Goal: Information Seeking & Learning: Learn about a topic

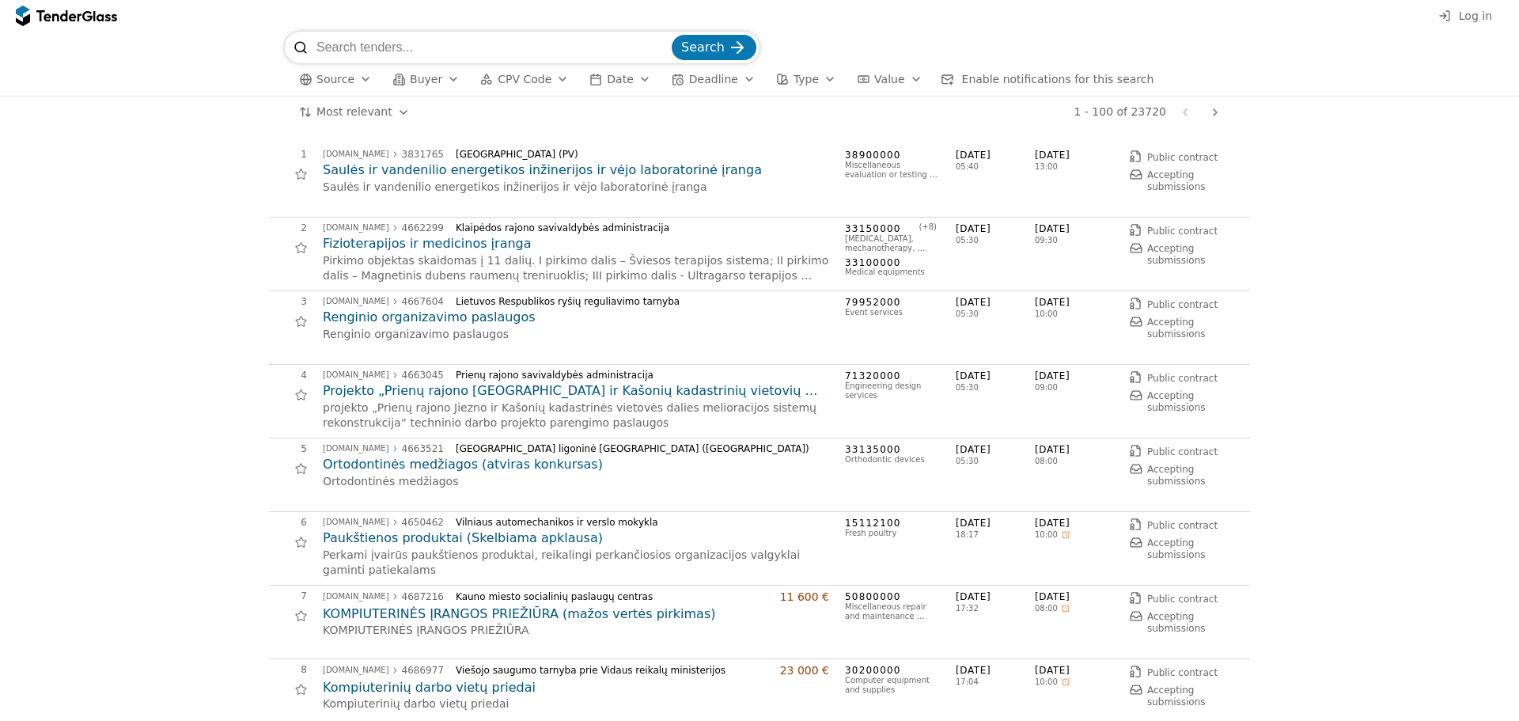
click at [347, 164] on h2 "Saulės ir vandenilio energetikos inžinerijos ir vėjo laboratorinė įranga" at bounding box center [576, 169] width 506 height 17
click at [358, 78] on div "button" at bounding box center [365, 79] width 44 height 41
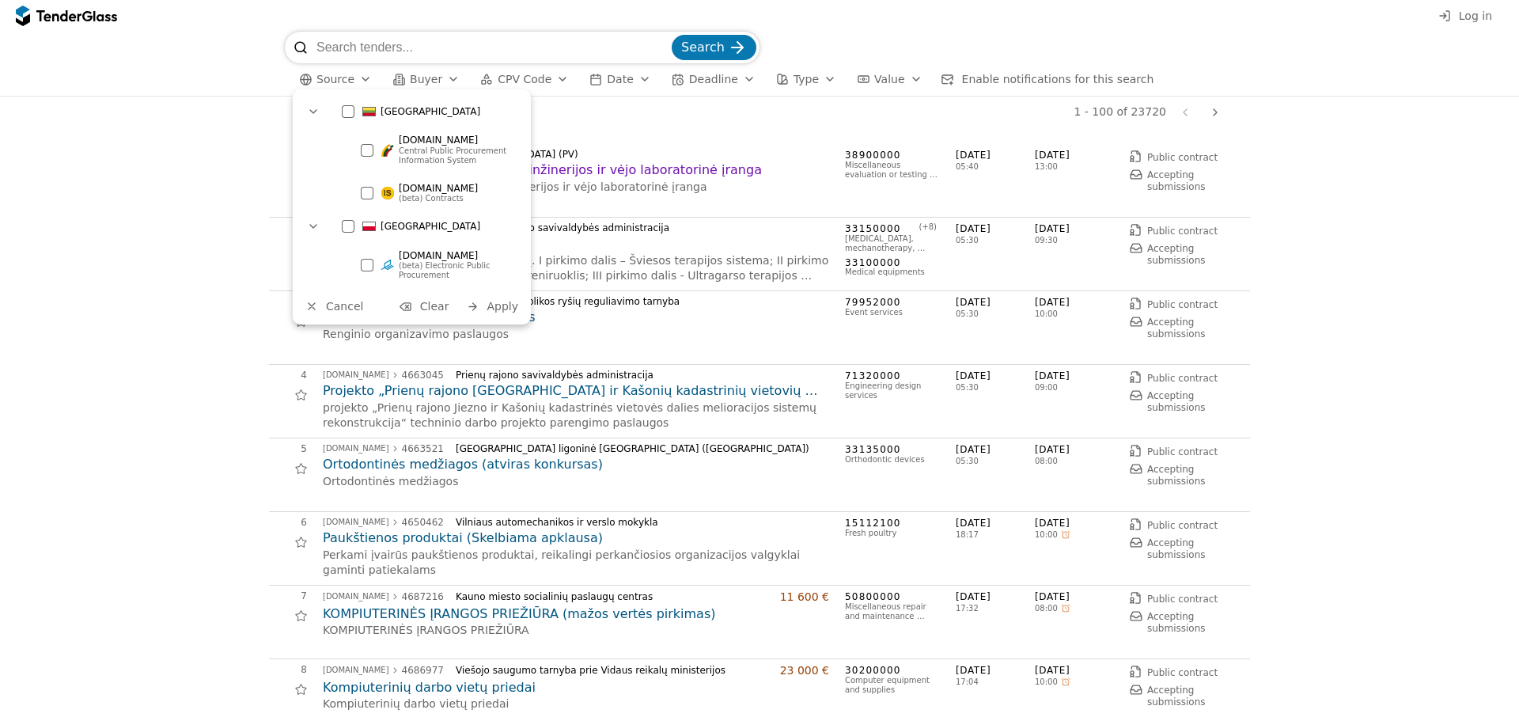
click at [445, 75] on div "button" at bounding box center [453, 79] width 44 height 41
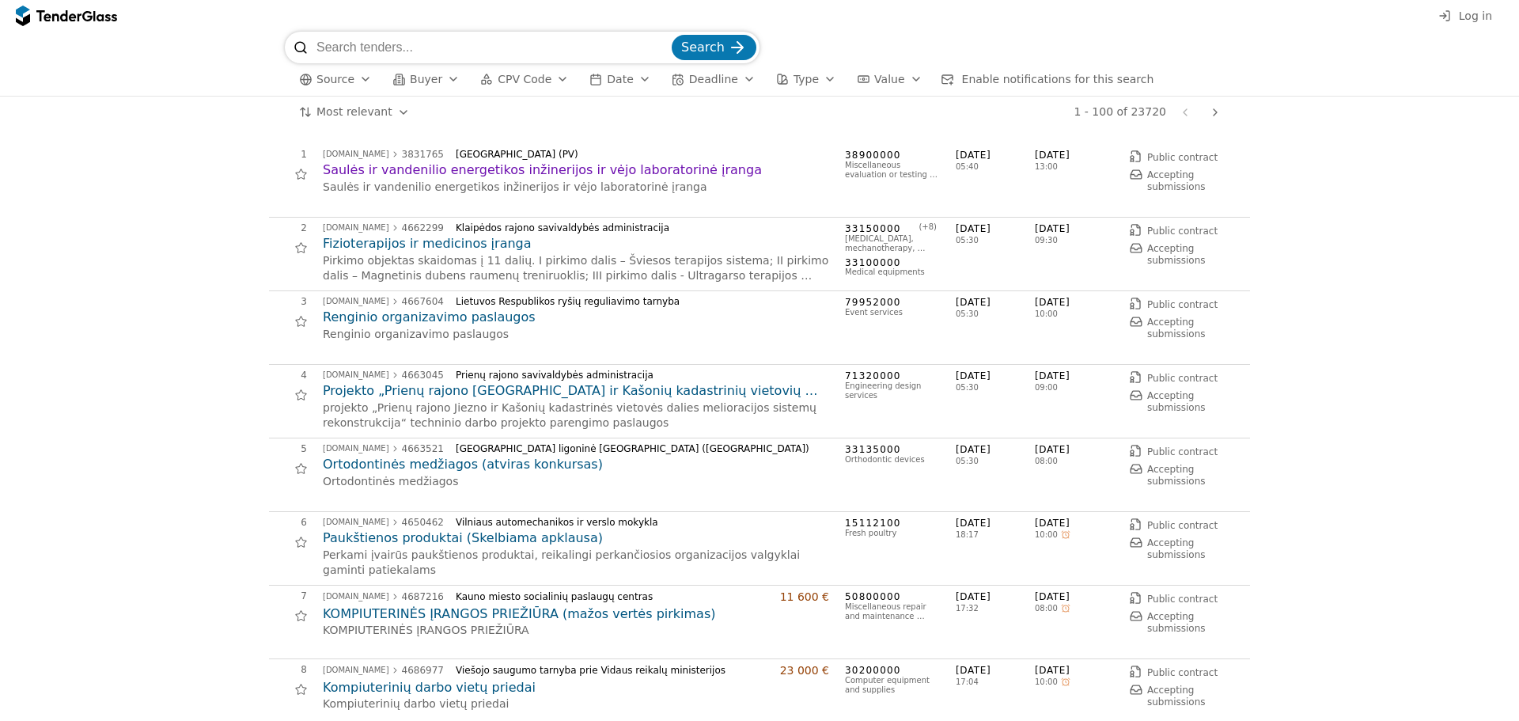
click at [549, 76] on div "button" at bounding box center [562, 79] width 44 height 41
drag, startPoint x: 212, startPoint y: 260, endPoint x: 200, endPoint y: 252, distance: 14.3
click at [894, 81] on div "button" at bounding box center [916, 79] width 44 height 41
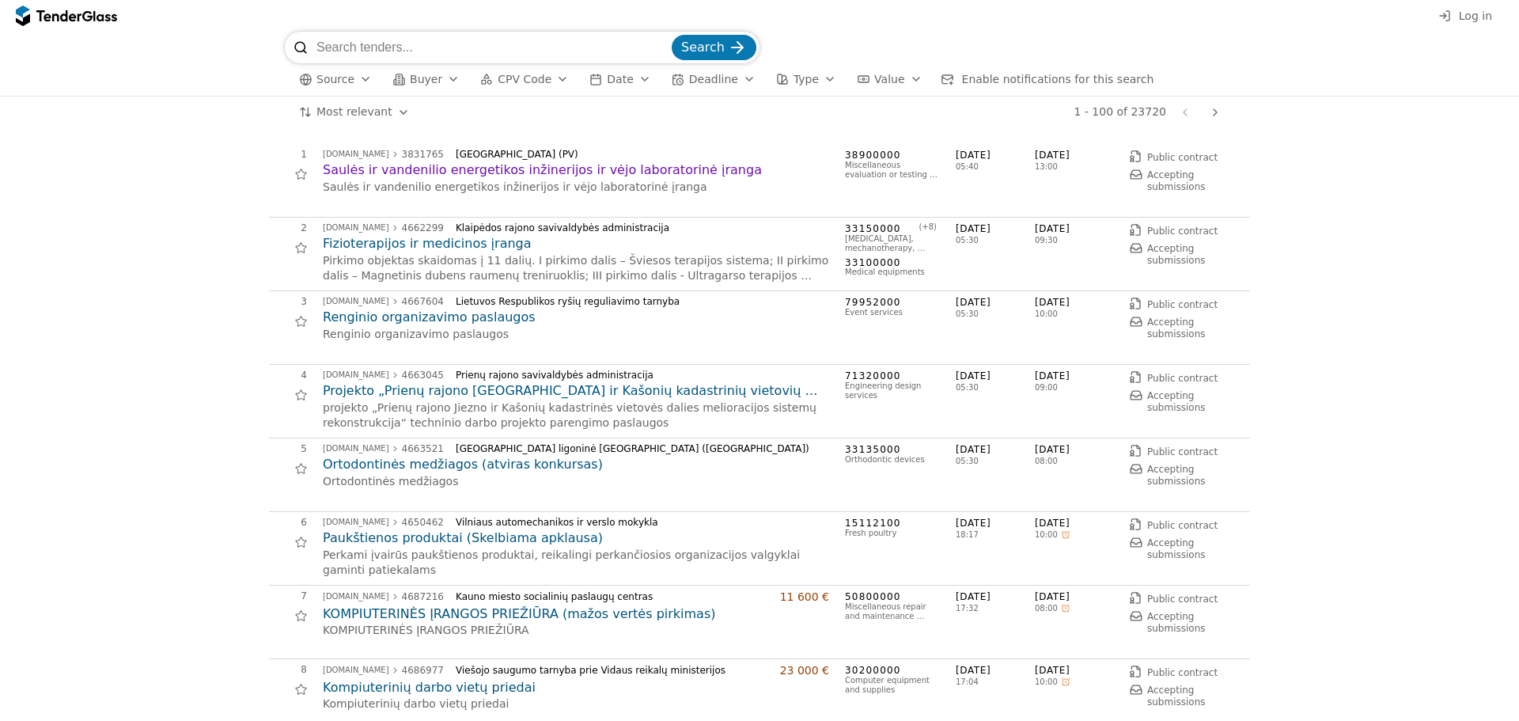
click at [1034, 45] on div "Search" at bounding box center [760, 48] width 950 height 32
